Goal: Book appointment/travel/reservation

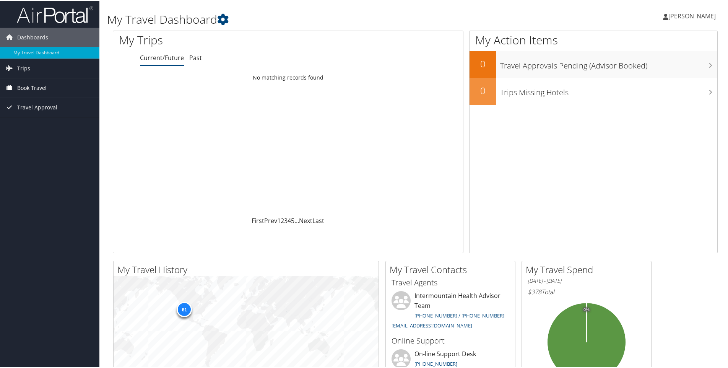
click at [30, 88] on span "Book Travel" at bounding box center [31, 87] width 29 height 19
click at [34, 126] on link "Book/Manage Online Trips" at bounding box center [49, 125] width 99 height 11
click at [56, 124] on link "Book/Manage Online Trips" at bounding box center [49, 125] width 99 height 11
click at [57, 125] on link "Book/Manage Online Trips" at bounding box center [49, 125] width 99 height 11
